Goal: Use online tool/utility: Use online tool/utility

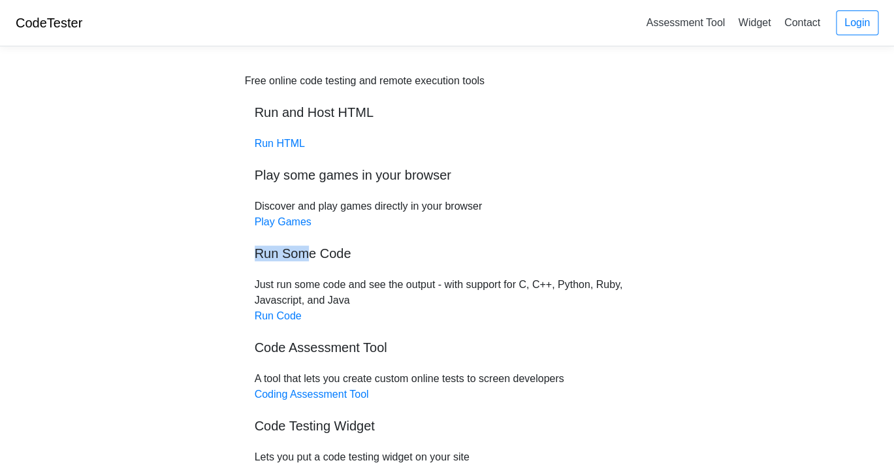
click at [294, 311] on link "Run Code" at bounding box center [278, 315] width 47 height 11
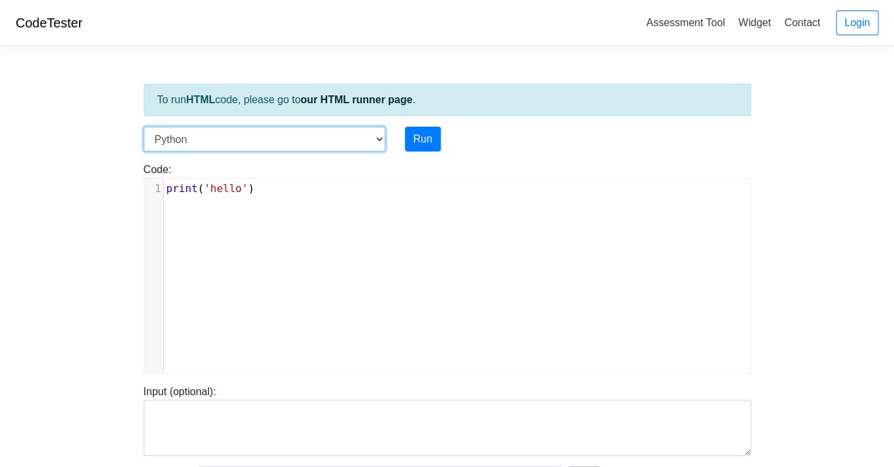
select select "c"
click option "C" at bounding box center [0, 0] width 0 height 0
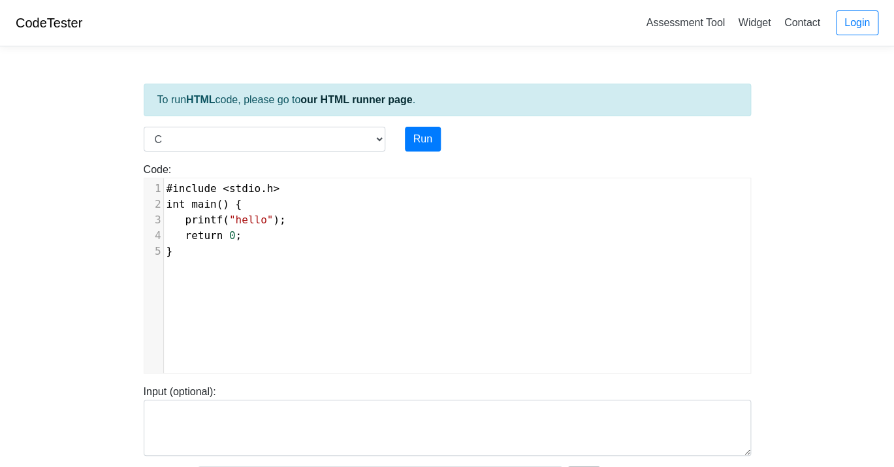
scroll to position [5, 0]
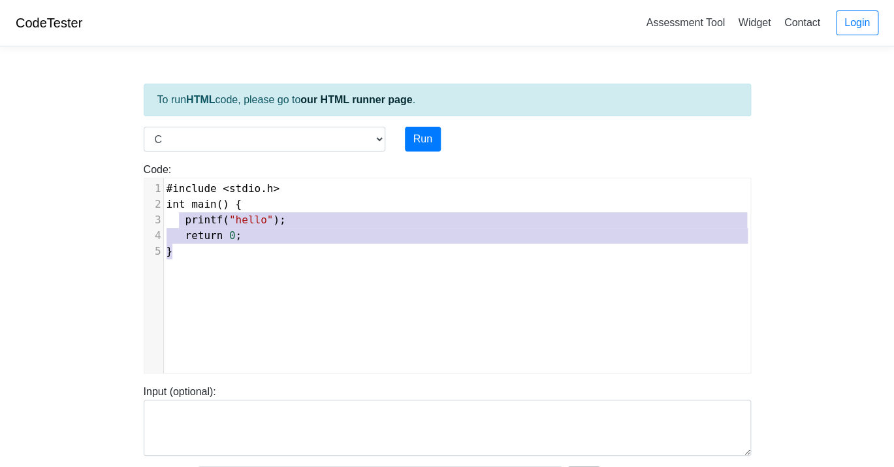
type textarea "#include <stdio.h> int main() { printf("hello"); return 0; }"
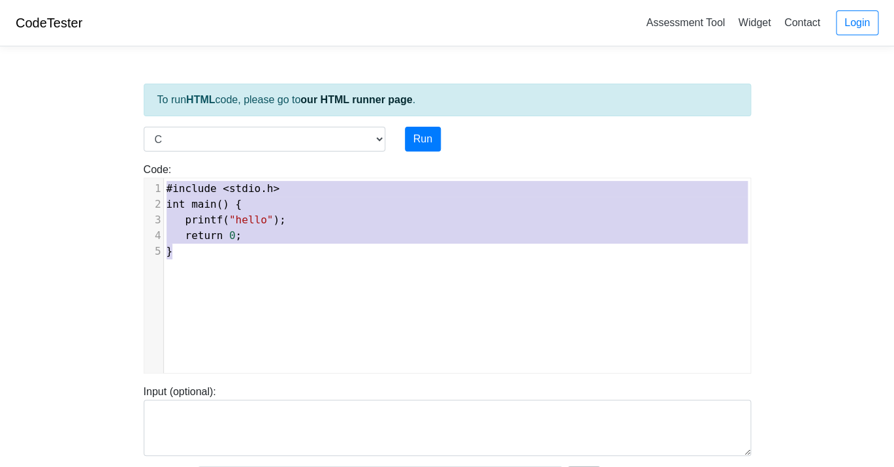
drag, startPoint x: 236, startPoint y: 256, endPoint x: 161, endPoint y: 176, distance: 109.4
click at [161, 176] on div "Code: #include <stdio.h> int main() { printf("hello"); return 0; } #include <st…" at bounding box center [447, 268] width 627 height 212
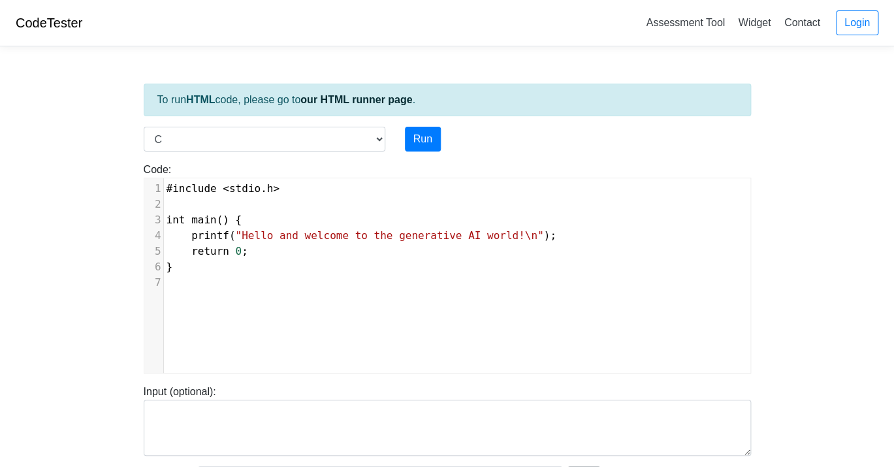
scroll to position [0, 0]
click at [425, 144] on button "Run" at bounding box center [423, 139] width 36 height 25
type input "[URL][DOMAIN_NAME]"
type textarea "Stdout: Hello and welcome to the generative AI world!"
type textarea "#include <stdio.h> int main() { printf("Hello and welcome to the generative AI …"
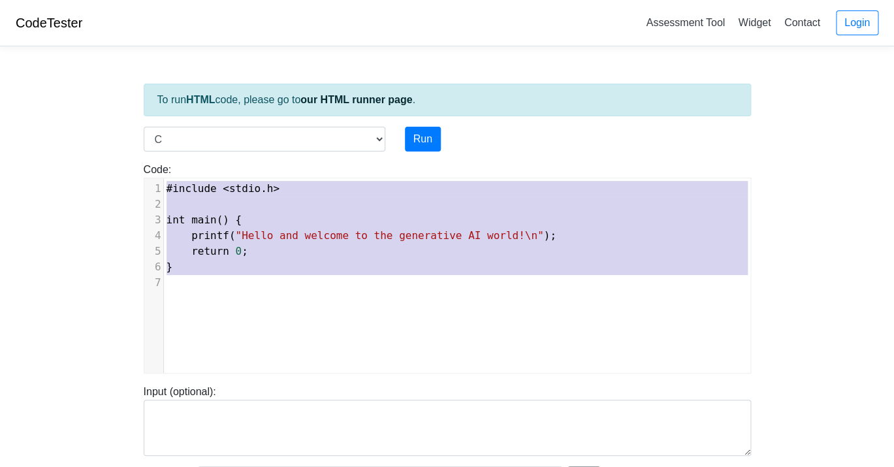
scroll to position [94, 0]
drag, startPoint x: 229, startPoint y: 279, endPoint x: 137, endPoint y: 161, distance: 149.3
click at [137, 161] on div "Code: #include <stdio.h> int main() { printf("hello"); return 0; } #include <st…" at bounding box center [447, 262] width 627 height 222
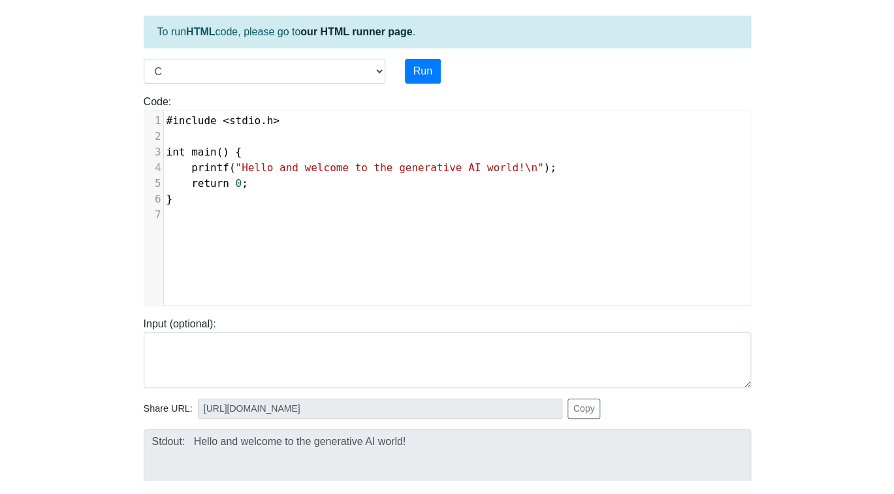
scroll to position [0, 0]
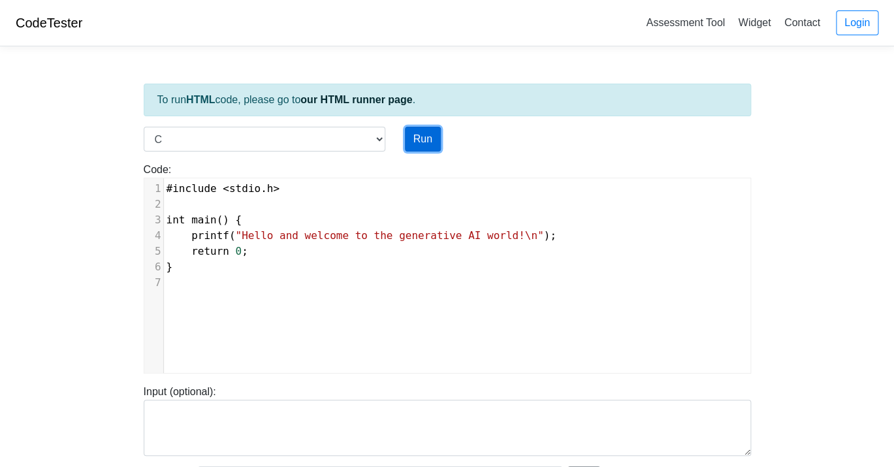
click at [424, 139] on button "Run" at bounding box center [423, 139] width 36 height 25
type input "[URL][DOMAIN_NAME]"
type textarea "Stdout: Hello and welcome to the generative AI world!"
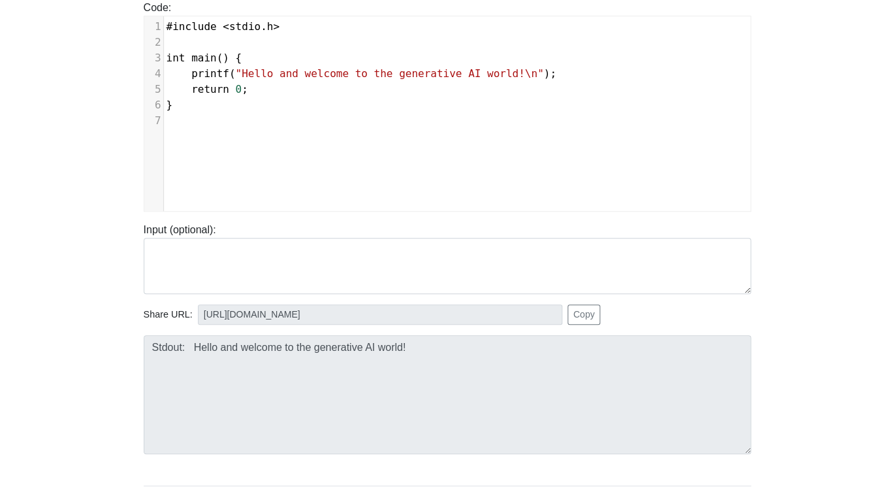
scroll to position [234, 0]
